Goal: Find specific page/section: Find specific page/section

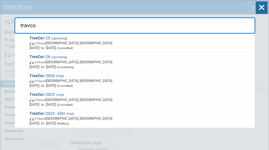
select select "[PERSON_NAME]"
drag, startPoint x: 42, startPoint y: 28, endPoint x: -2, endPoint y: 24, distance: 45.0
click at [0, 24] on html "Conferences Explore: My Workspaces 2 Go to Workspace: Conferences Marketing Req…" at bounding box center [134, 75] width 269 height 150
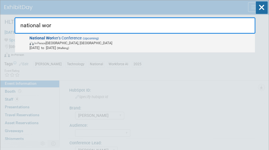
type input "national wor"
click at [71, 41] on span "In-Person Nashville, TN" at bounding box center [140, 42] width 223 height 5
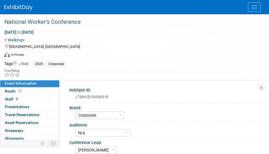
select select "Corporate"
select select "N/a"
select select "[PERSON_NAME]"
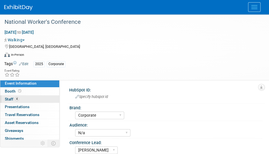
click at [29, 99] on link "4 Staff 4" at bounding box center [29, 99] width 59 height 8
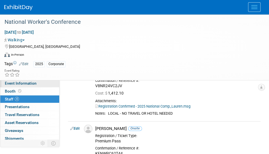
click at [12, 84] on span "Event Information" at bounding box center [21, 83] width 32 height 5
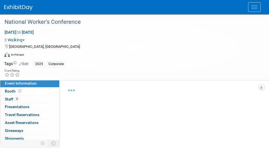
select select "Corporate"
select select "N/a"
select select "[PERSON_NAME]"
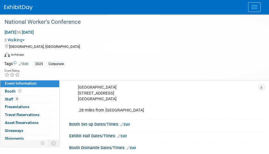
scroll to position [138, 0]
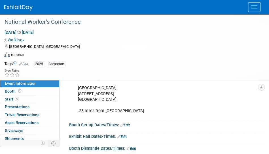
click at [255, 11] on button "Menu" at bounding box center [254, 7] width 12 height 10
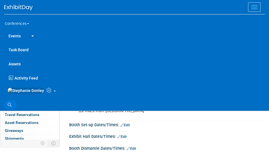
click at [9, 104] on link "Search" at bounding box center [10, 104] width 12 height 9
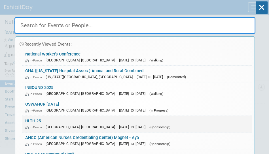
click at [33, 123] on link "HLTH 25 In-Person [GEOGRAPHIC_DATA], [GEOGRAPHIC_DATA] [DATE] to [DATE] (Sponso…" at bounding box center [136, 124] width 229 height 16
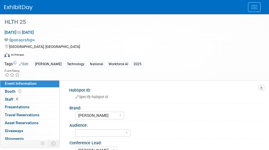
select select "[PERSON_NAME]"
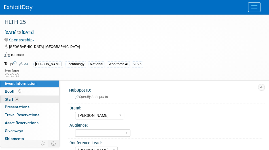
click at [8, 98] on span "Staff 4" at bounding box center [12, 99] width 14 height 5
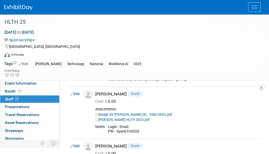
scroll to position [156, 0]
